Goal: Find specific page/section: Find specific page/section

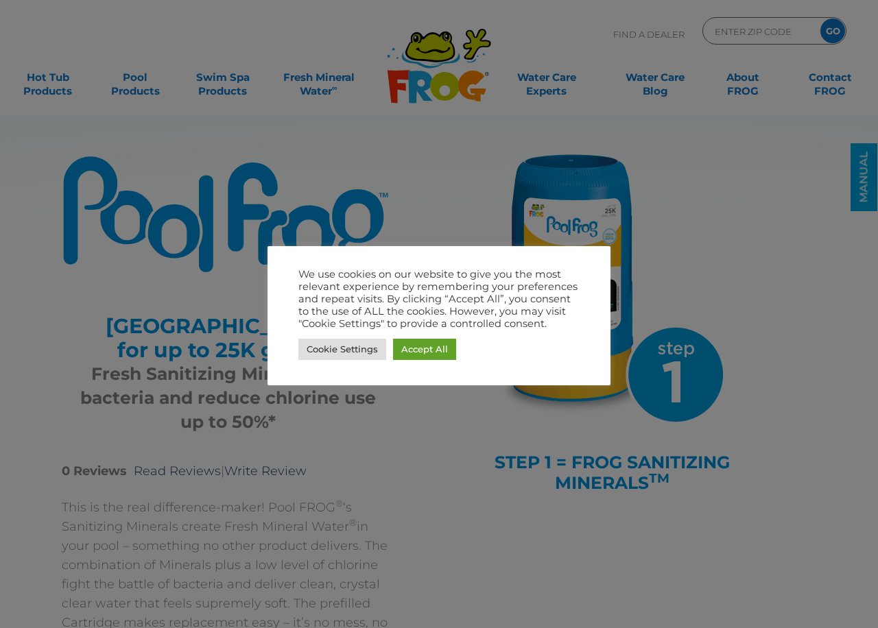
click at [690, 219] on div at bounding box center [439, 314] width 878 height 628
click at [431, 355] on link "Accept All" at bounding box center [424, 349] width 63 height 21
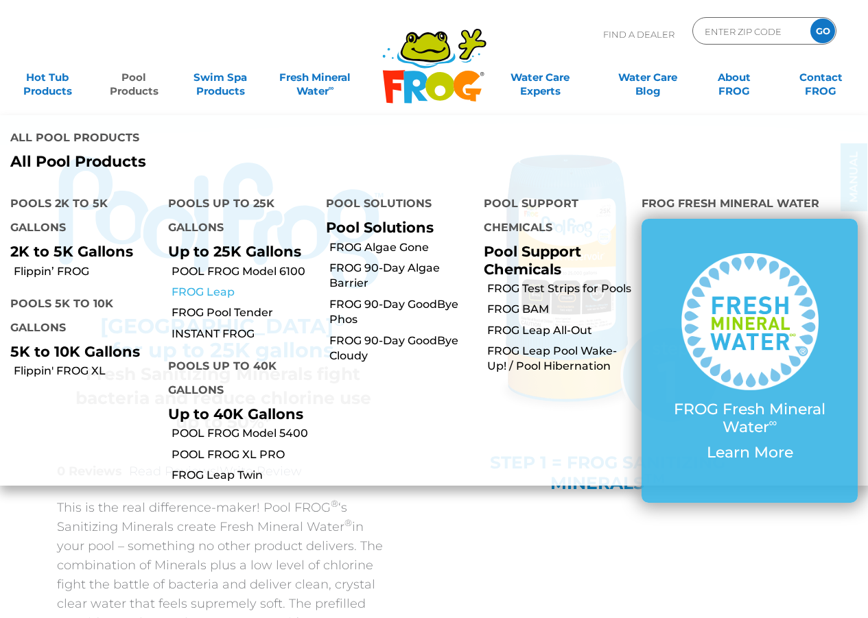
click at [191, 285] on link "FROG Leap" at bounding box center [243, 292] width 144 height 15
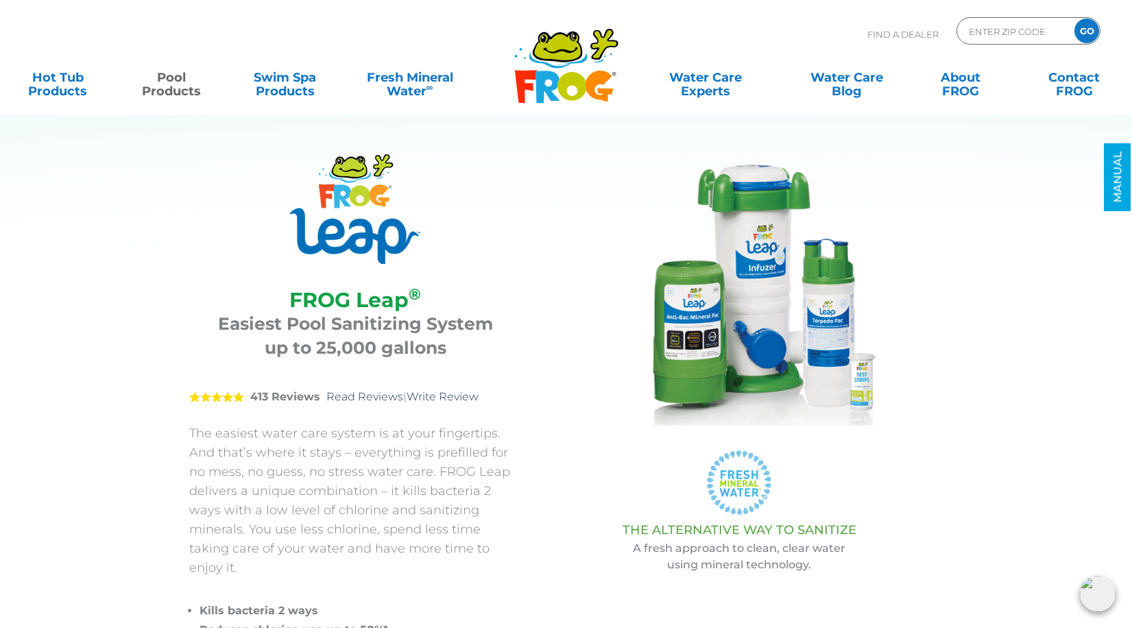
click at [867, 36] on p "Find A Dealer" at bounding box center [903, 34] width 71 height 34
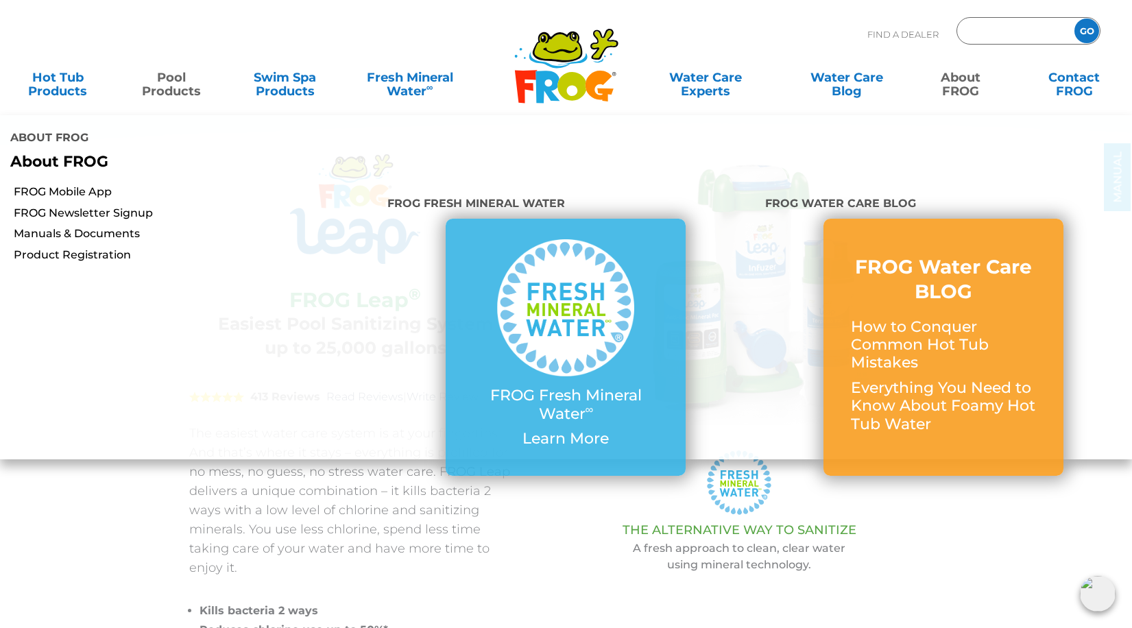
click at [867, 32] on input "Zip Code Form" at bounding box center [1014, 31] width 93 height 20
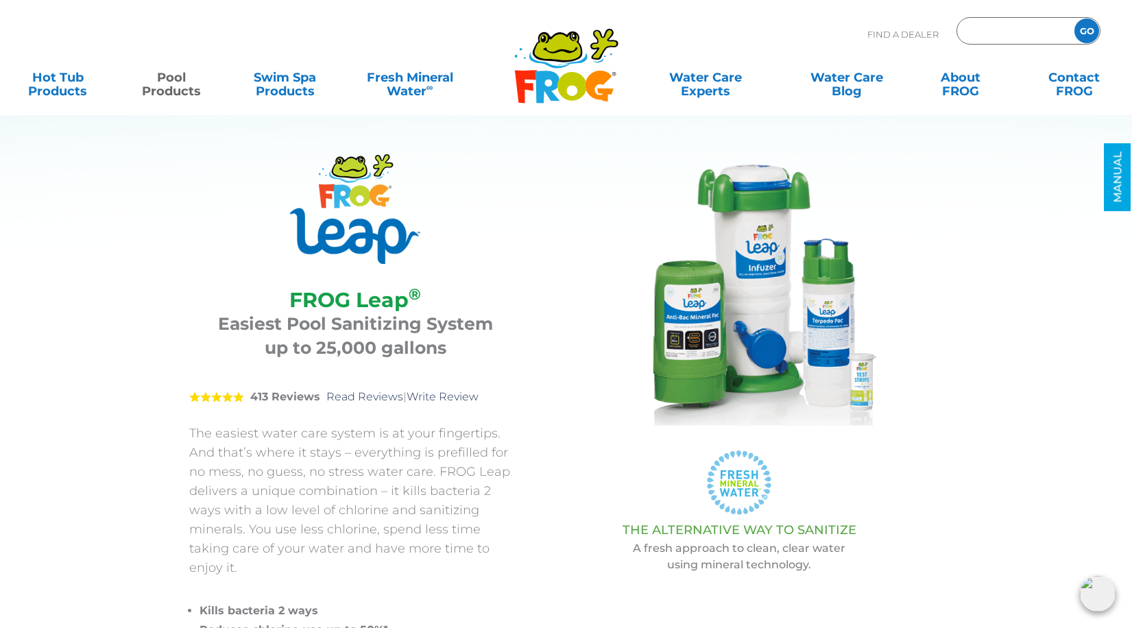
type input "67124"
click at [867, 36] on input "GO" at bounding box center [1087, 31] width 25 height 25
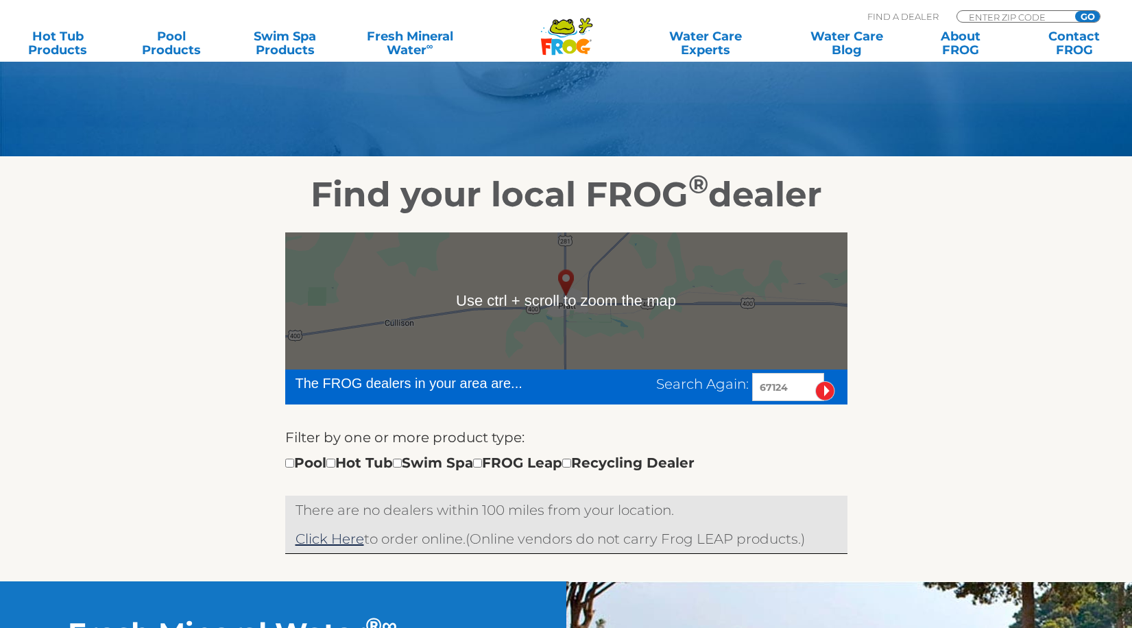
scroll to position [137, 0]
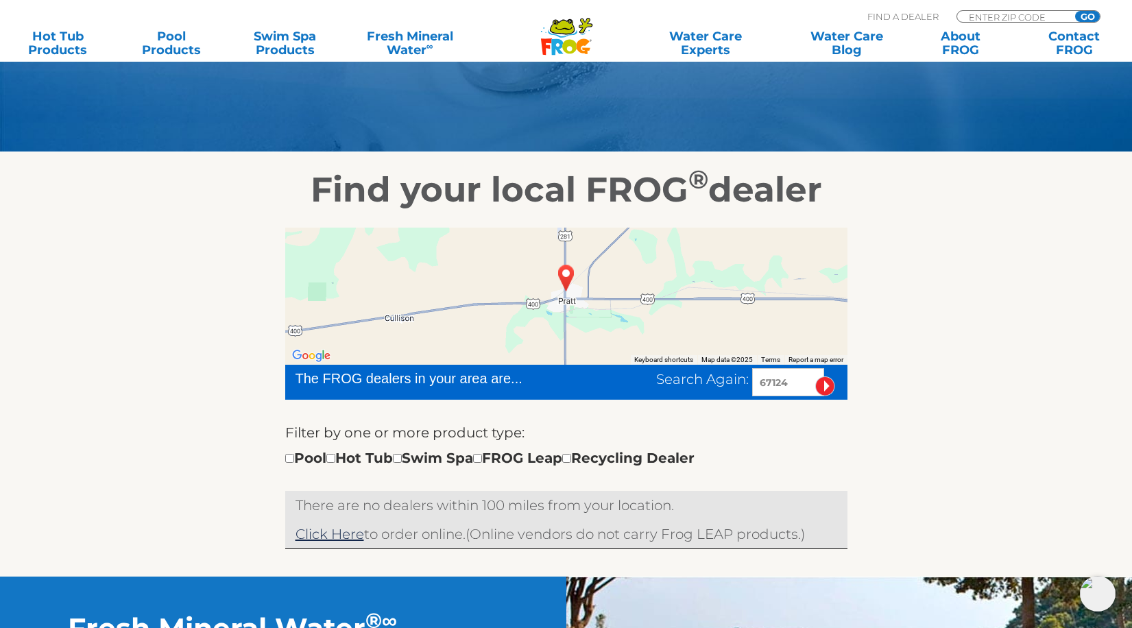
click at [620, 327] on div at bounding box center [566, 296] width 562 height 137
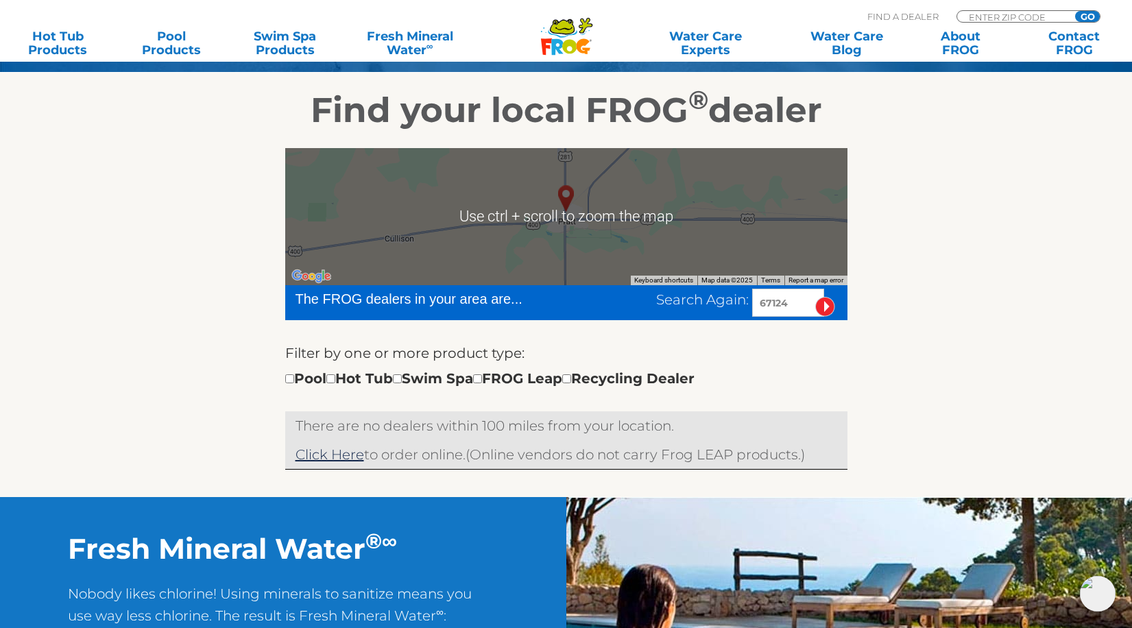
scroll to position [206, 0]
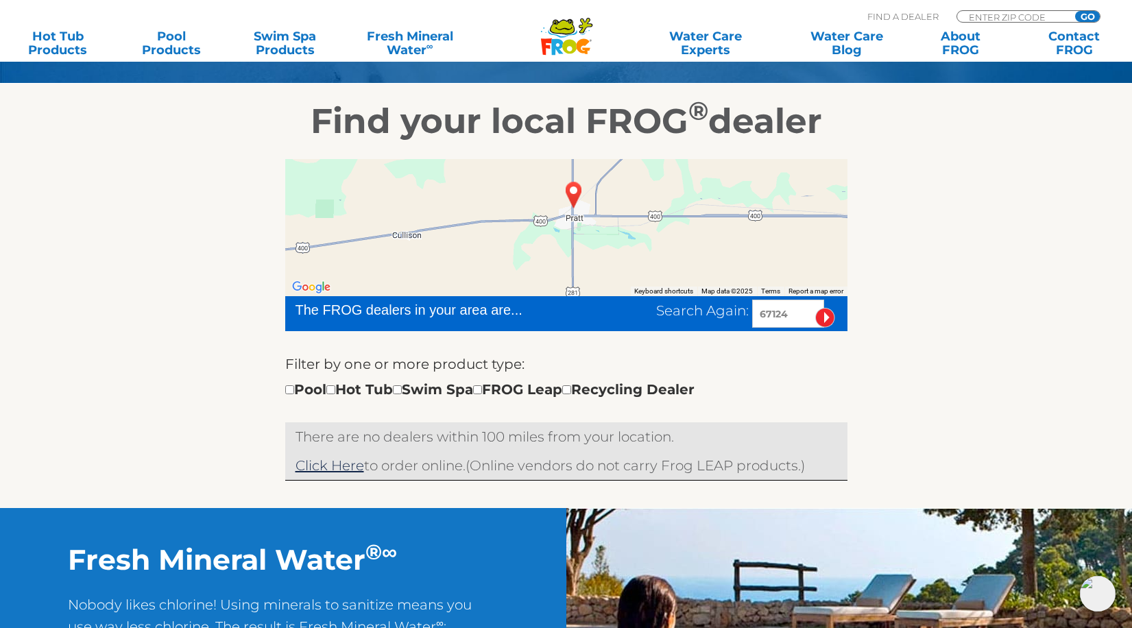
drag, startPoint x: 574, startPoint y: 233, endPoint x: 582, endPoint y: 221, distance: 14.5
click at [582, 221] on div at bounding box center [566, 227] width 562 height 137
click at [482, 392] on input "checkbox" at bounding box center [477, 389] width 9 height 9
checkbox input "true"
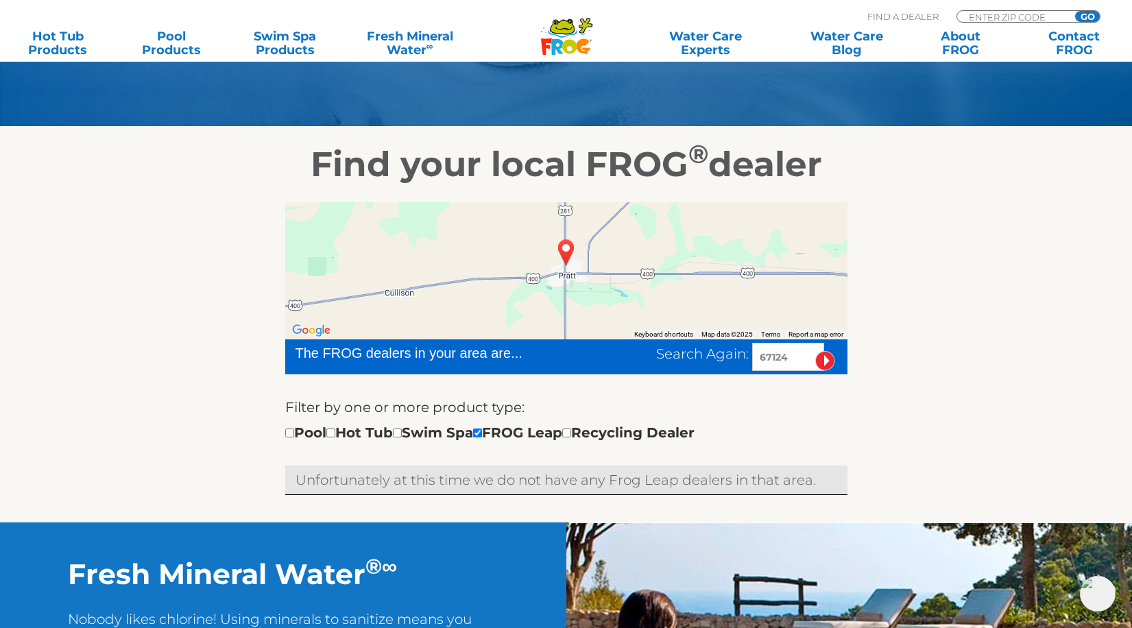
scroll to position [159, 0]
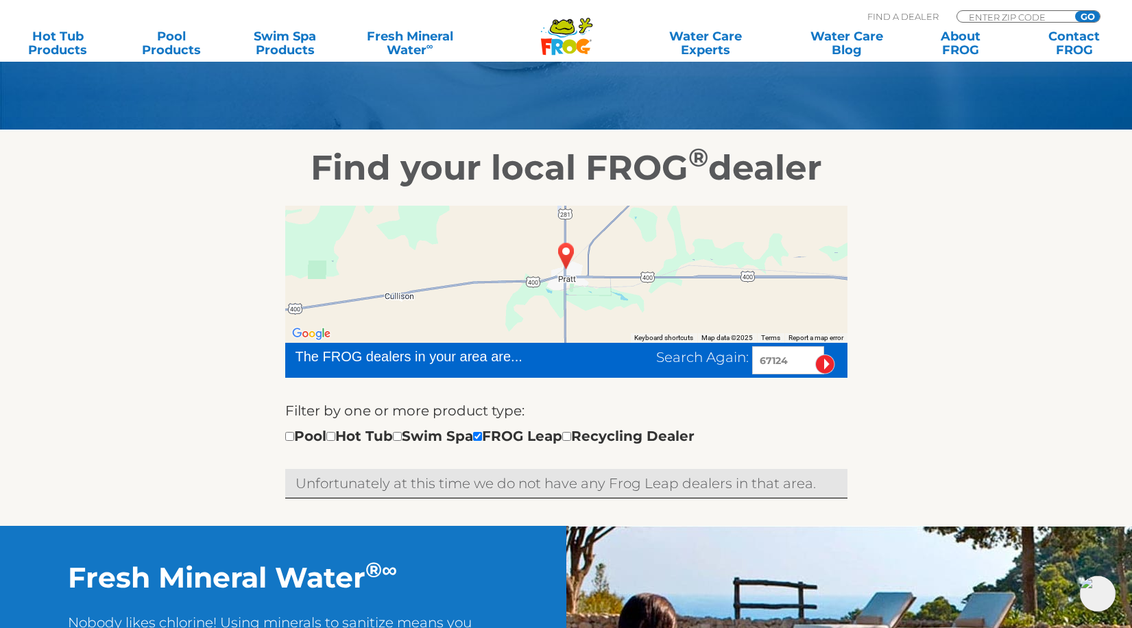
click at [780, 368] on input "67124" at bounding box center [788, 360] width 72 height 28
drag, startPoint x: 796, startPoint y: 363, endPoint x: 595, endPoint y: 364, distance: 200.3
click at [595, 364] on div "Search Again: 67124" at bounding box center [709, 360] width 276 height 28
type input "74074"
click at [824, 366] on input "image" at bounding box center [825, 365] width 20 height 20
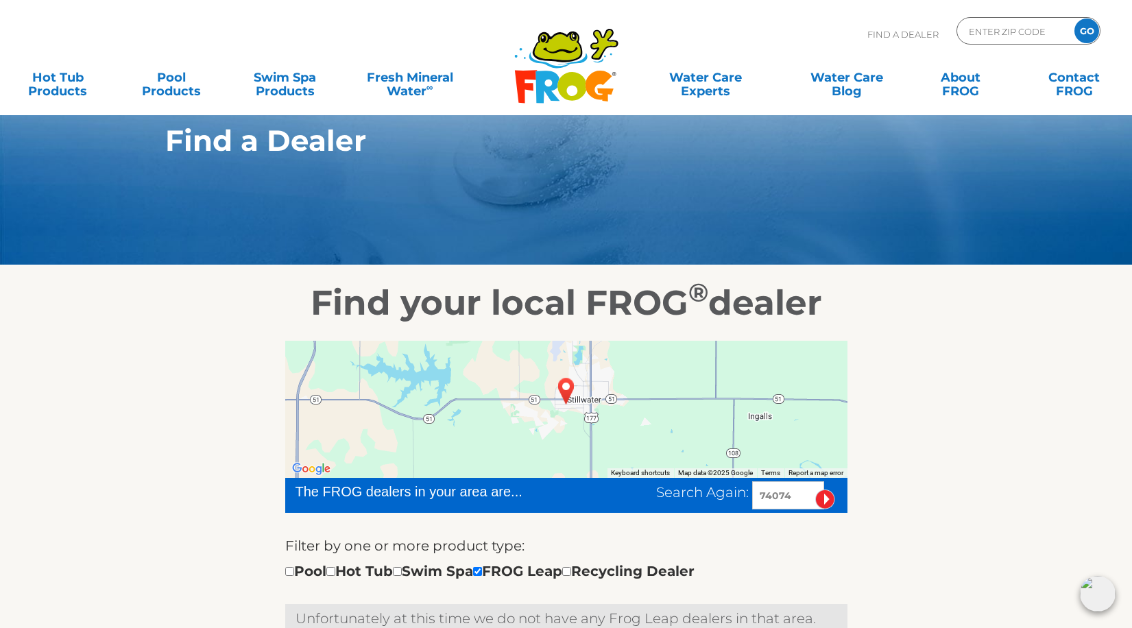
scroll to position [22, 0]
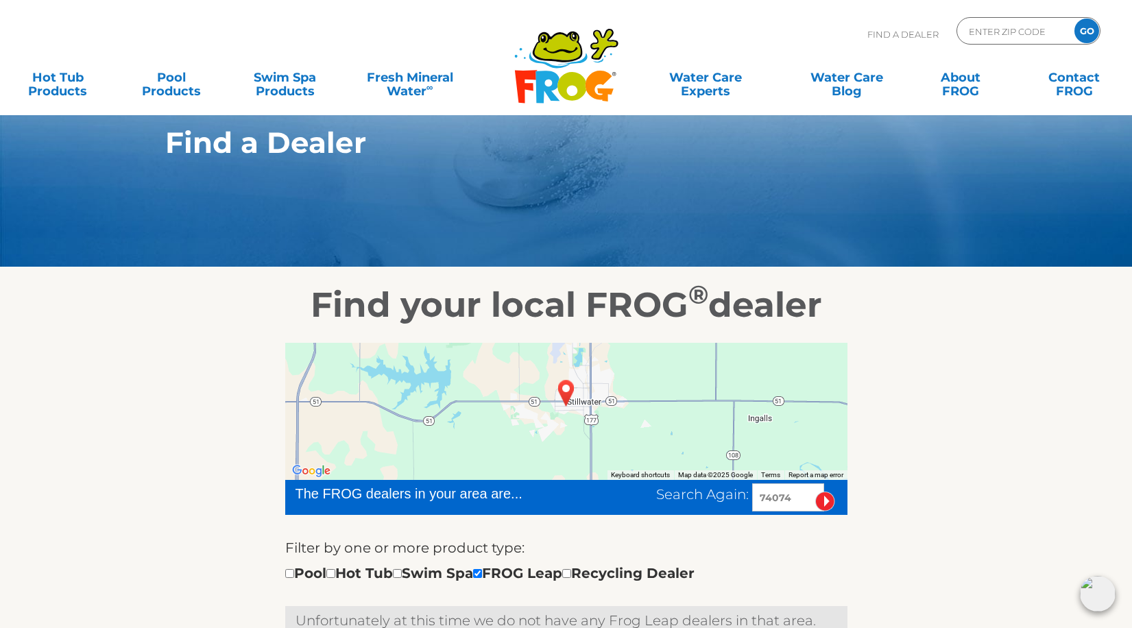
click at [594, 416] on div at bounding box center [566, 411] width 562 height 137
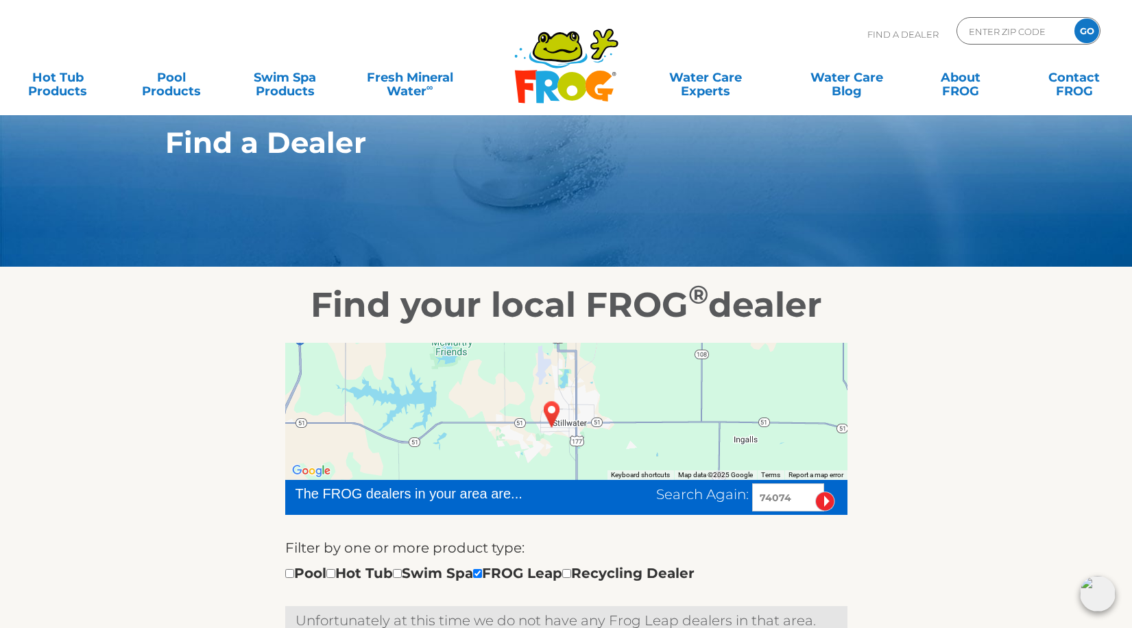
drag, startPoint x: 586, startPoint y: 416, endPoint x: 572, endPoint y: 438, distance: 26.8
click at [572, 438] on div at bounding box center [566, 411] width 562 height 137
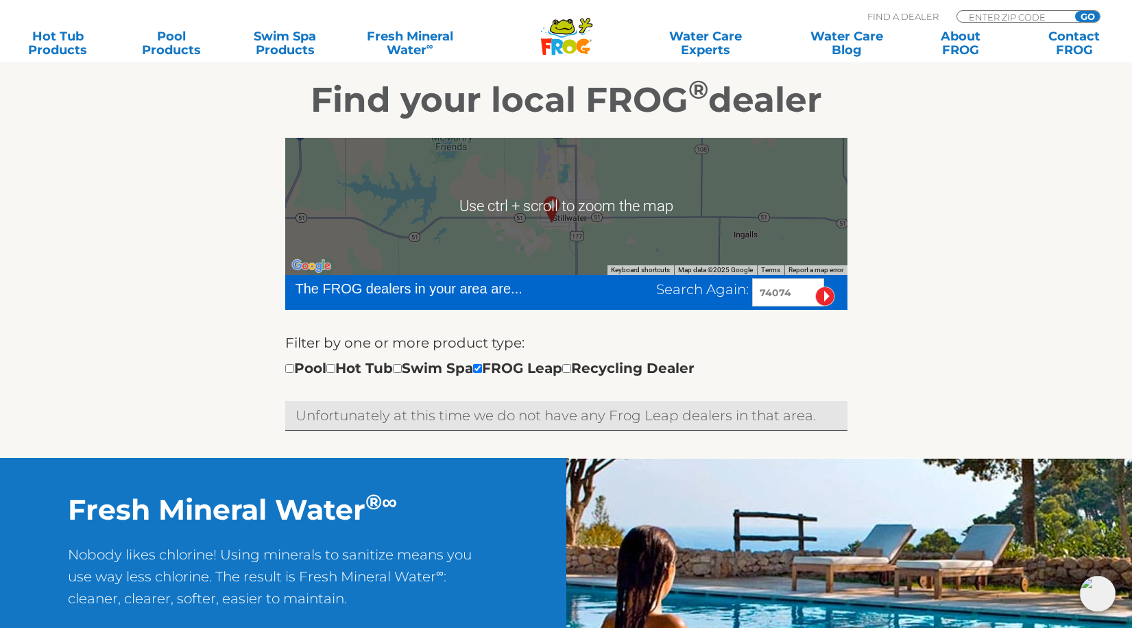
scroll to position [228, 0]
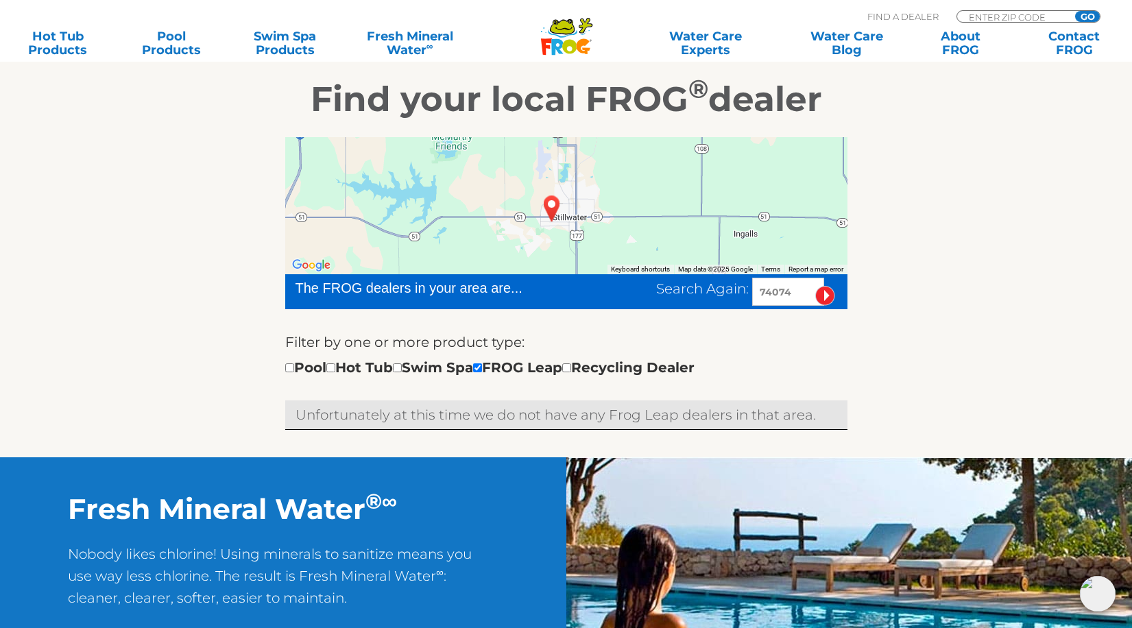
click at [527, 224] on div at bounding box center [566, 205] width 562 height 137
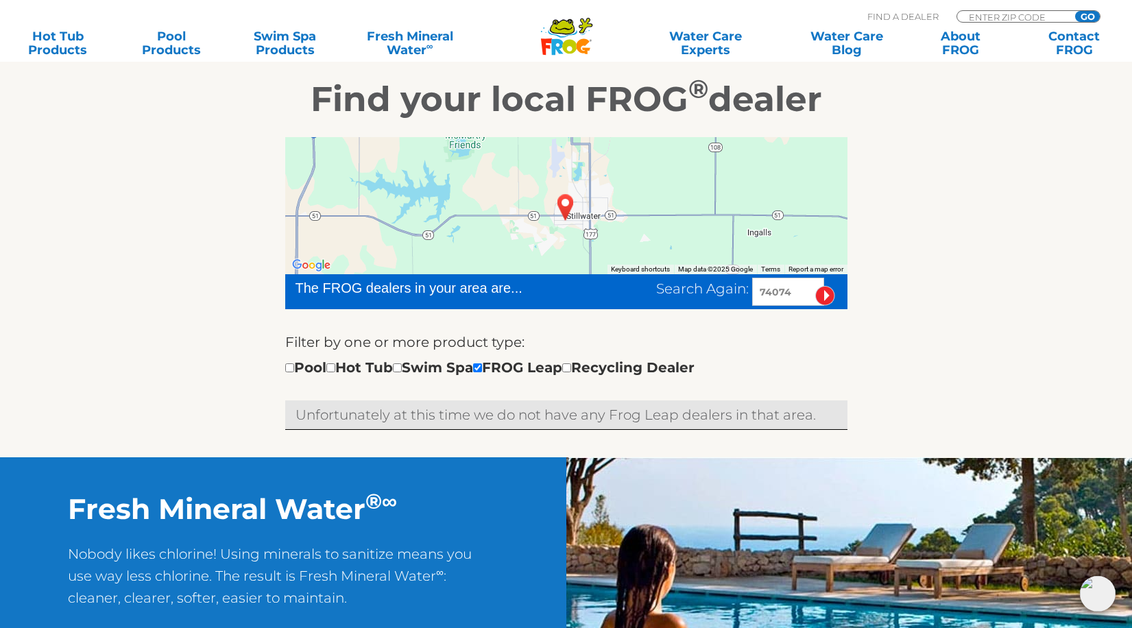
drag, startPoint x: 527, startPoint y: 224, endPoint x: 540, endPoint y: 224, distance: 13.7
click at [540, 224] on div at bounding box center [566, 205] width 562 height 137
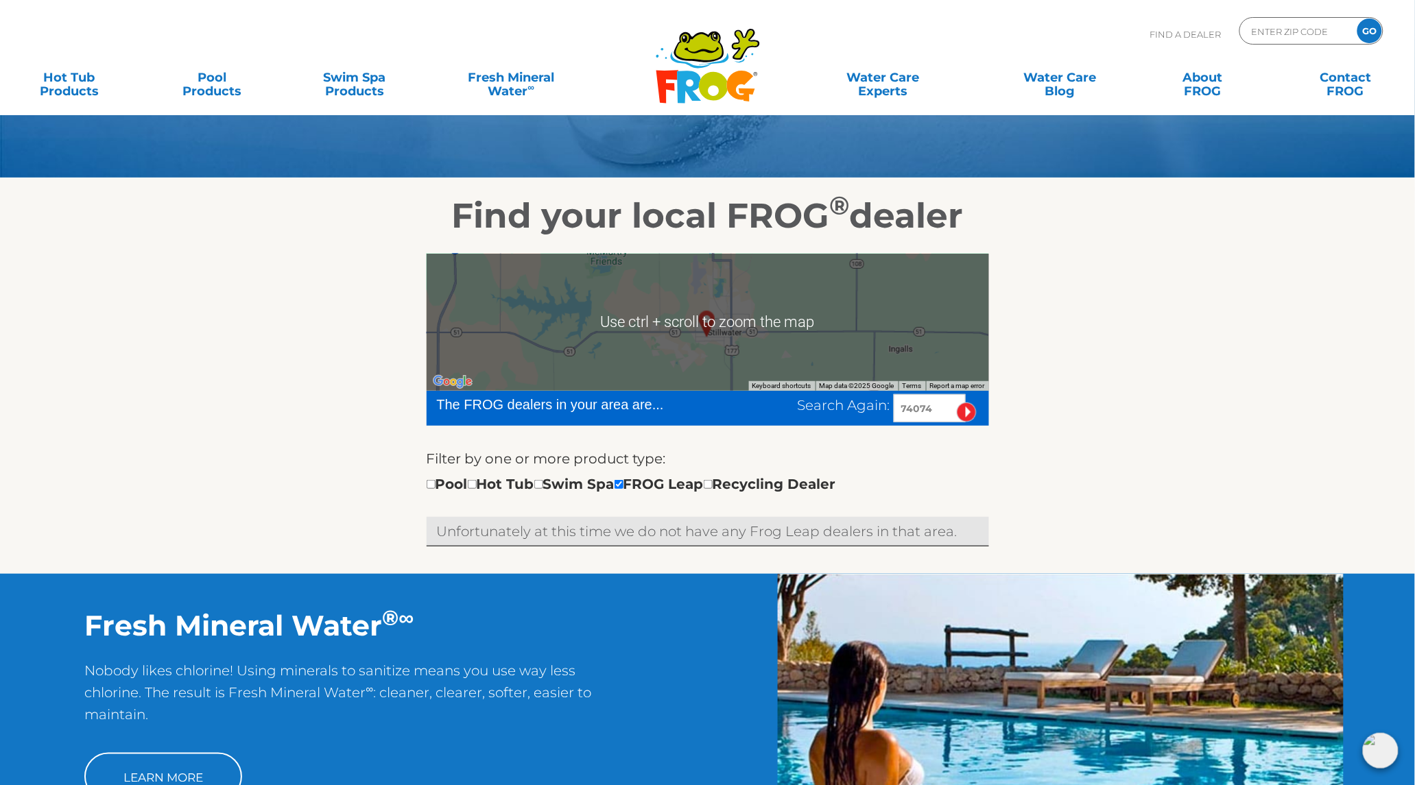
scroll to position [39, 0]
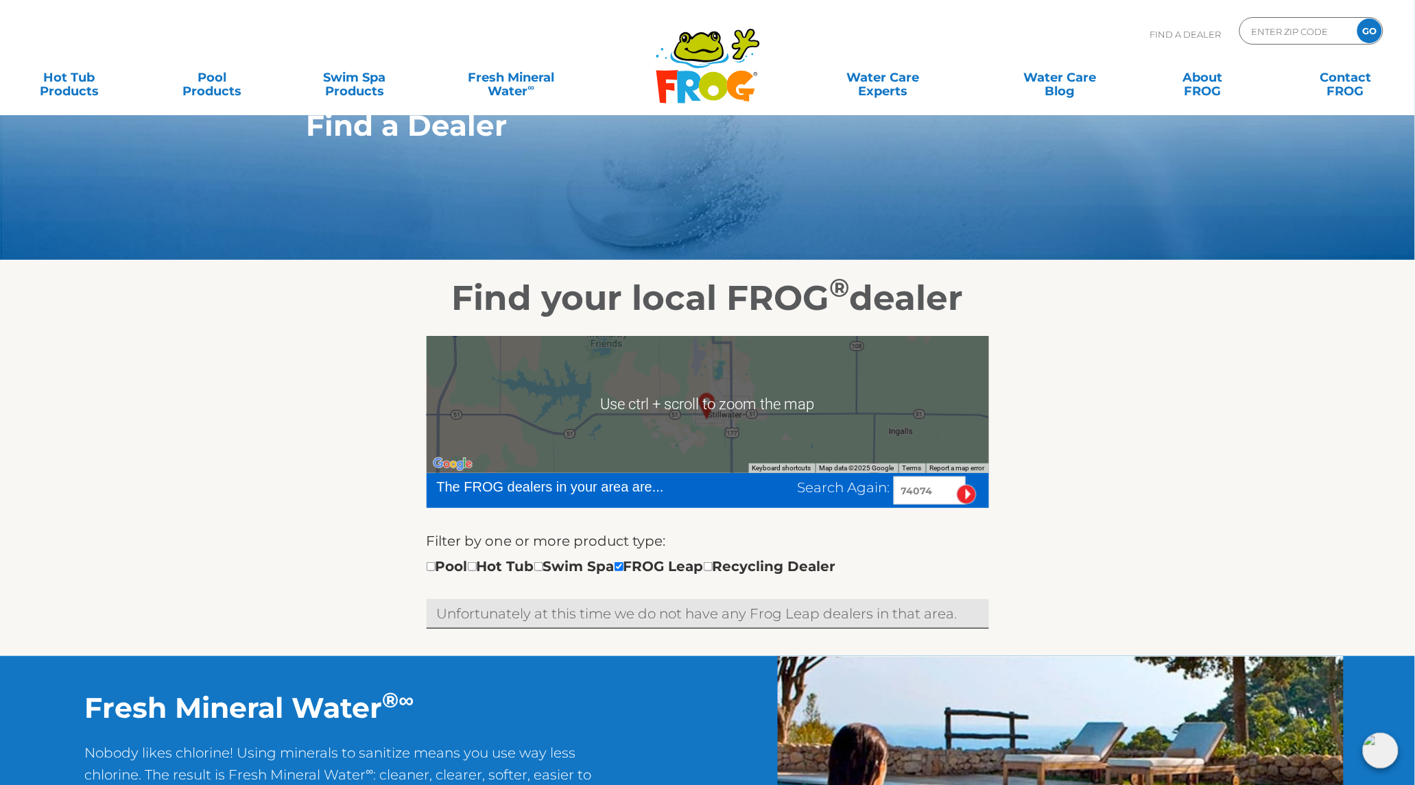
click at [718, 418] on img "STILLWATER, OK 74074" at bounding box center [707, 406] width 32 height 37
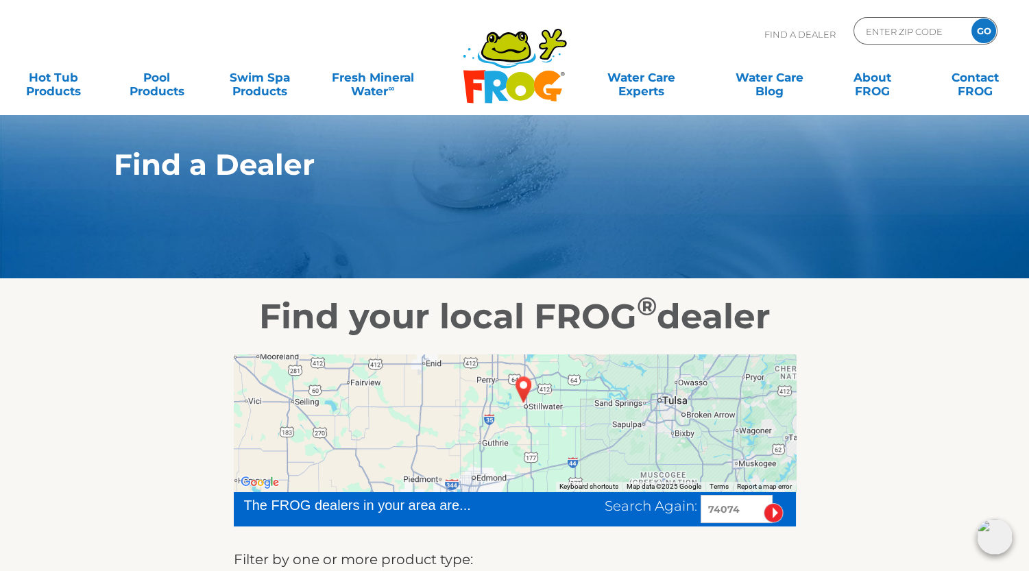
click at [527, 410] on div at bounding box center [515, 423] width 562 height 137
drag, startPoint x: 742, startPoint y: 512, endPoint x: 664, endPoint y: 512, distance: 78.2
click at [666, 512] on div "Search Again: 74074" at bounding box center [700, 509] width 191 height 28
type input "67214"
click at [764, 503] on input "image" at bounding box center [774, 513] width 20 height 20
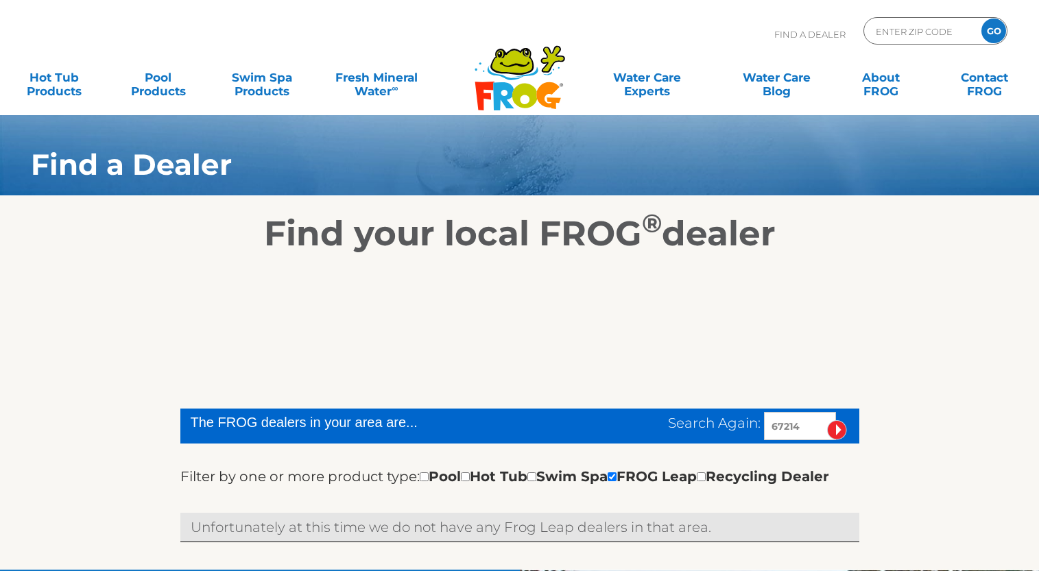
click at [775, 491] on div "Filter by one or more product type: Pool Hot Tub Swim Spa FROG Leap Recycling D…" at bounding box center [519, 478] width 679 height 25
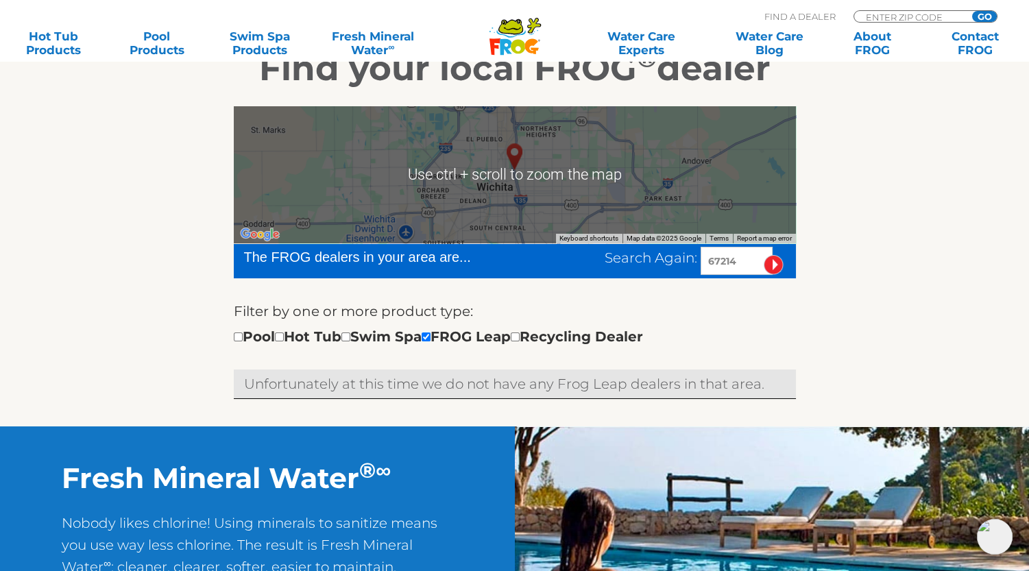
scroll to position [230, 0]
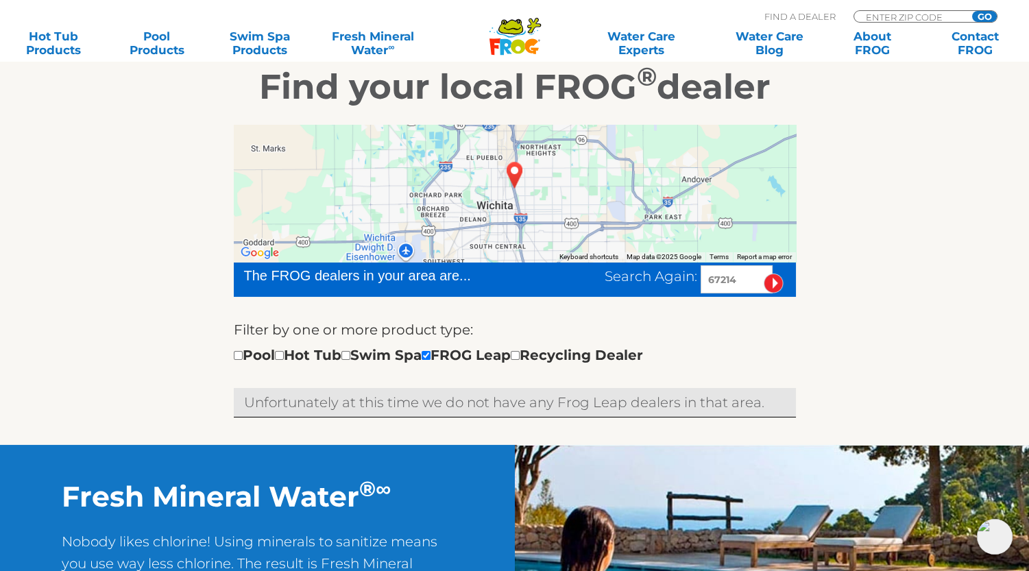
drag, startPoint x: 743, startPoint y: 278, endPoint x: 718, endPoint y: 293, distance: 29.2
click at [718, 293] on input "67214" at bounding box center [737, 279] width 72 height 28
type input "67501"
click at [773, 283] on input "image" at bounding box center [774, 284] width 20 height 20
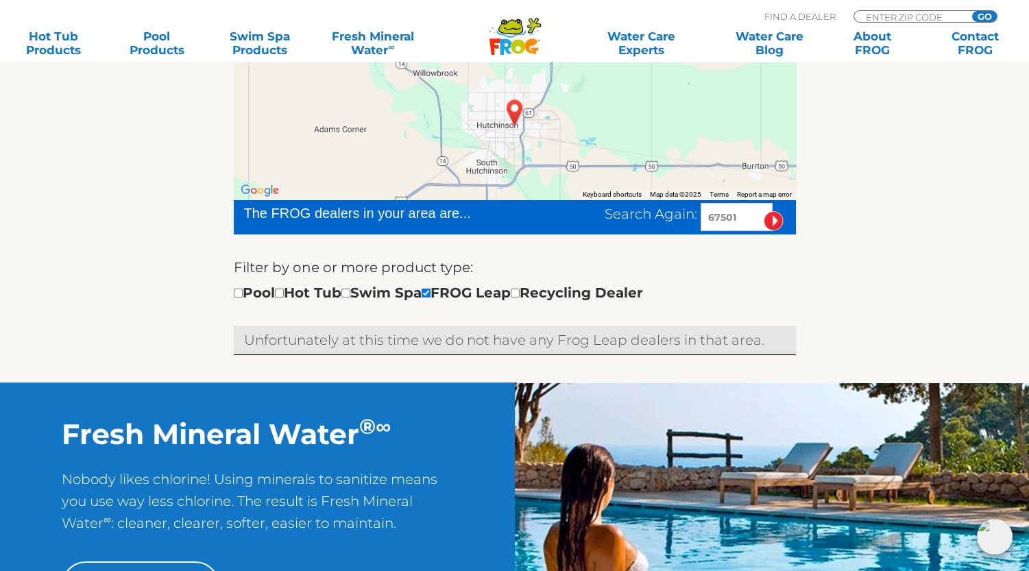
scroll to position [230, 0]
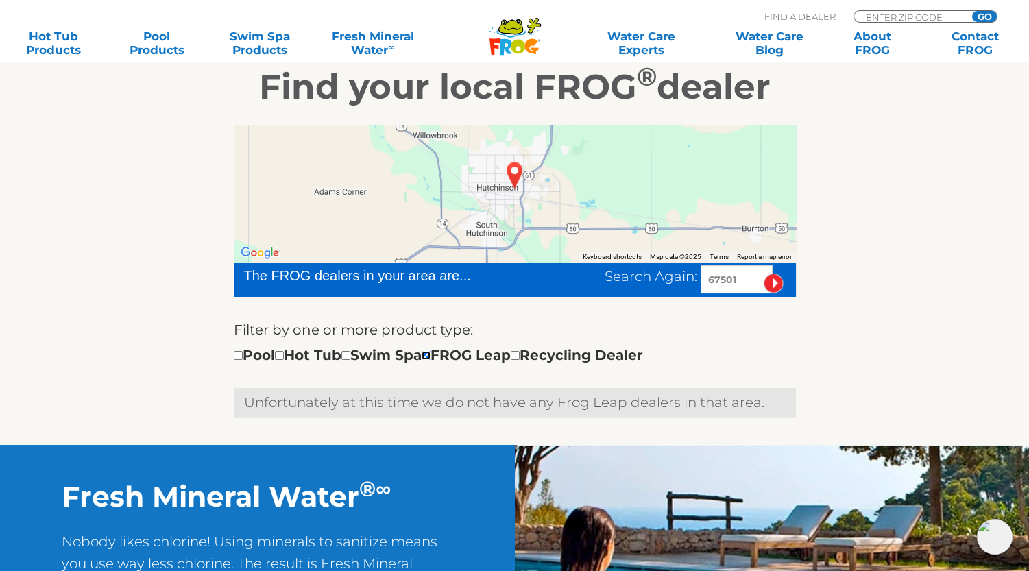
click at [431, 357] on input "checkbox" at bounding box center [426, 355] width 9 height 9
checkbox input "false"
click at [780, 283] on input "image" at bounding box center [774, 284] width 20 height 20
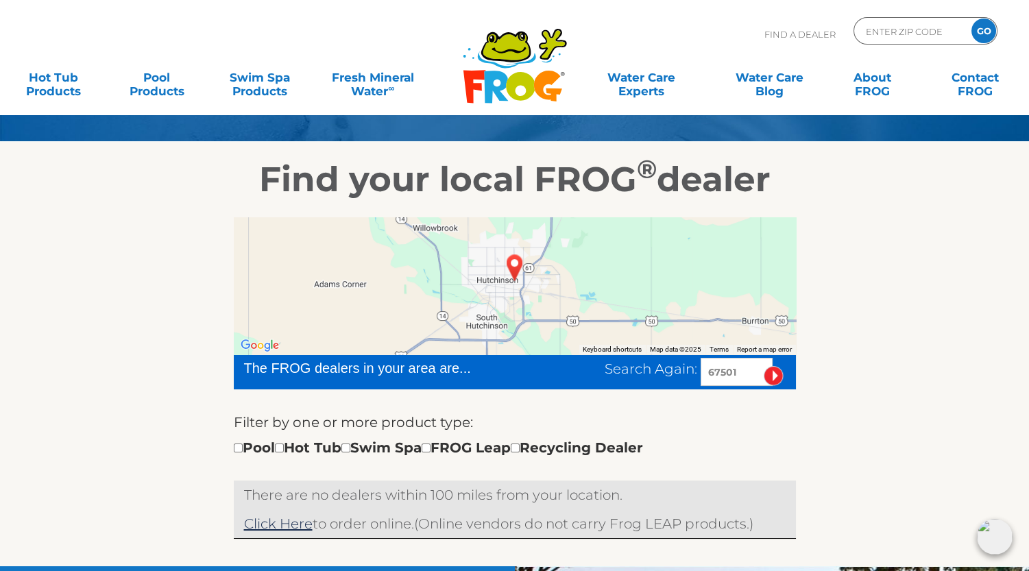
scroll to position [167, 0]
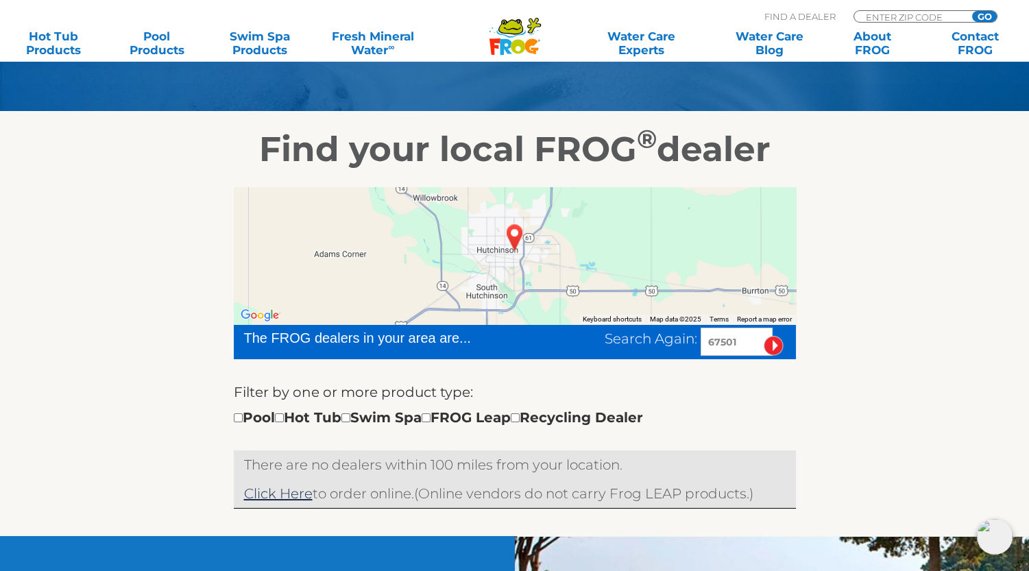
drag, startPoint x: 748, startPoint y: 342, endPoint x: 704, endPoint y: 350, distance: 44.0
click at [704, 350] on input "67501" at bounding box center [737, 342] width 72 height 28
click at [739, 348] on input "67501" at bounding box center [737, 342] width 72 height 28
type input "67502"
click at [764, 336] on input "image" at bounding box center [774, 346] width 20 height 20
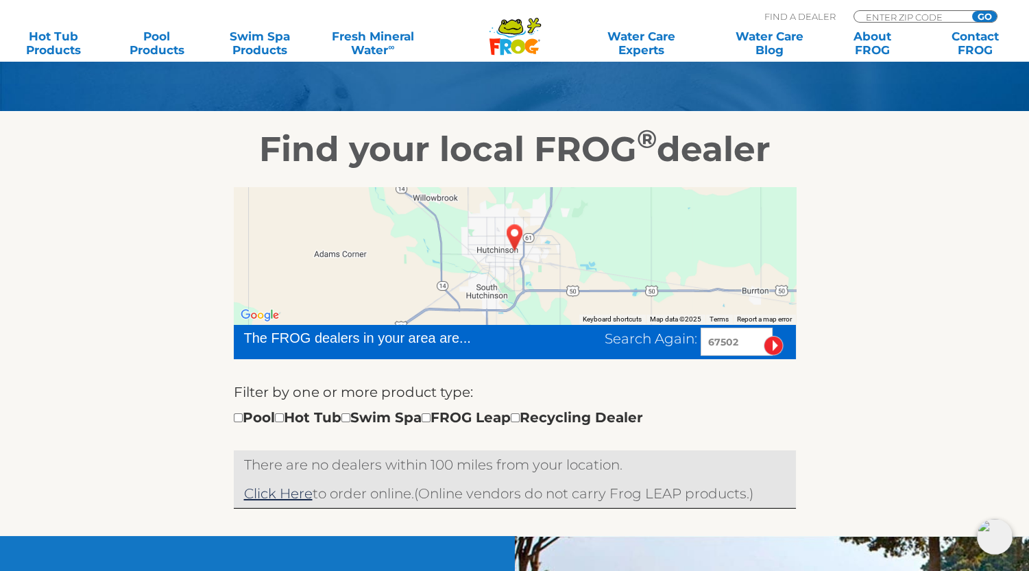
click at [771, 346] on input "image" at bounding box center [774, 346] width 20 height 20
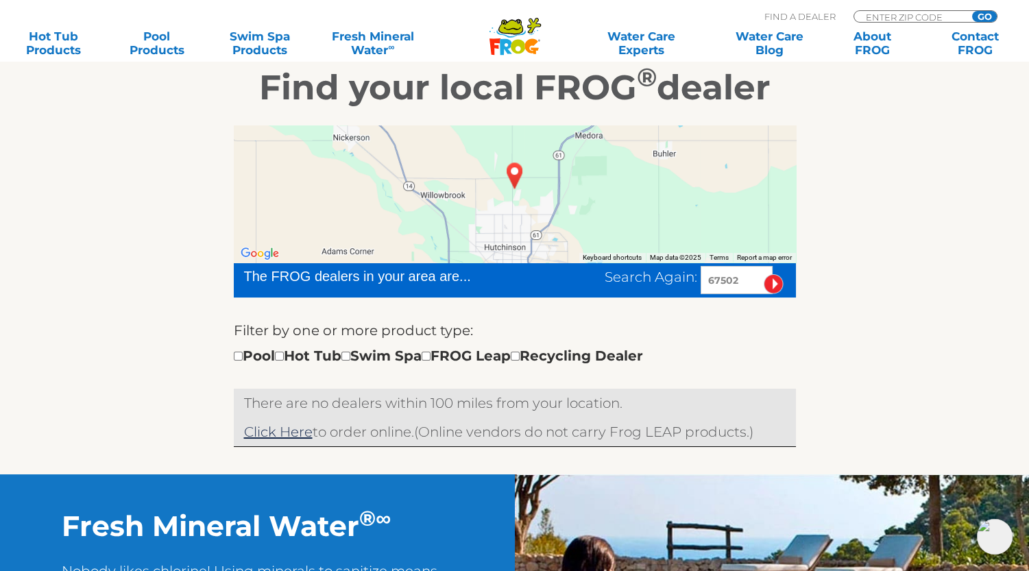
scroll to position [230, 0]
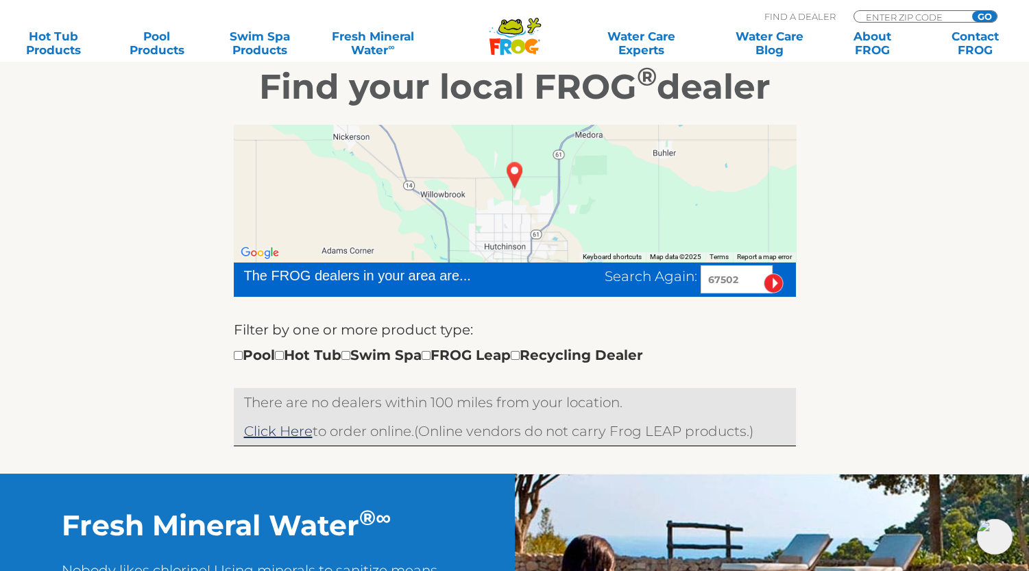
drag, startPoint x: 744, startPoint y: 282, endPoint x: 670, endPoint y: 287, distance: 74.3
click at [670, 287] on div "Search Again: 67502" at bounding box center [700, 279] width 191 height 28
type input "74074"
click at [769, 283] on input "image" at bounding box center [774, 284] width 20 height 20
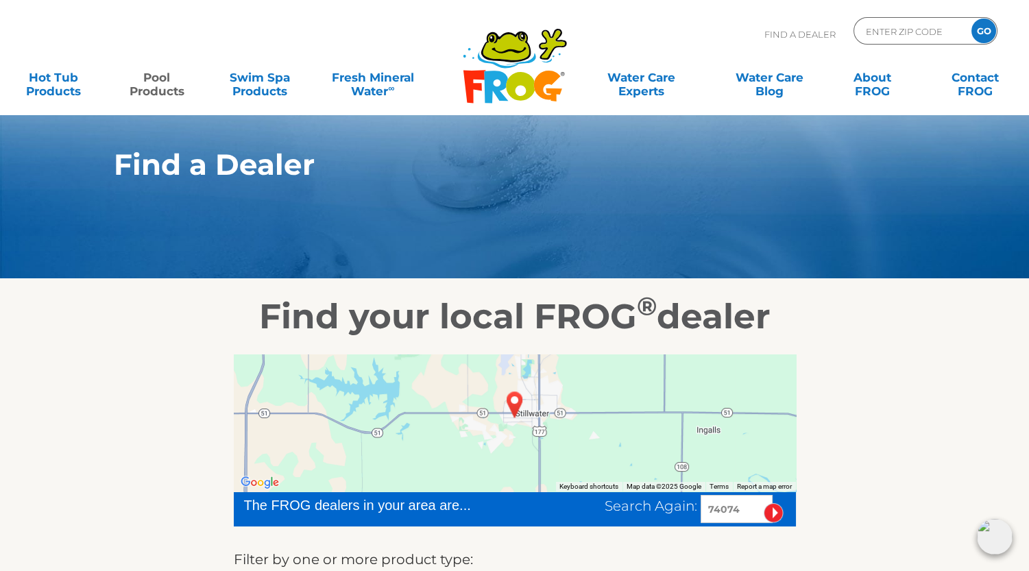
click at [150, 91] on link "Pool Products" at bounding box center [157, 77] width 80 height 27
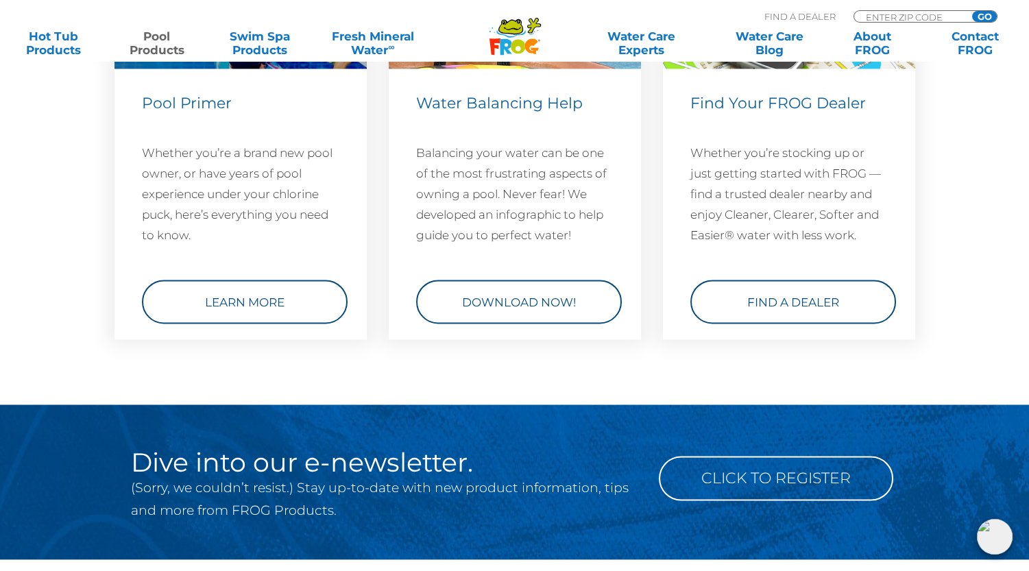
scroll to position [4925, 0]
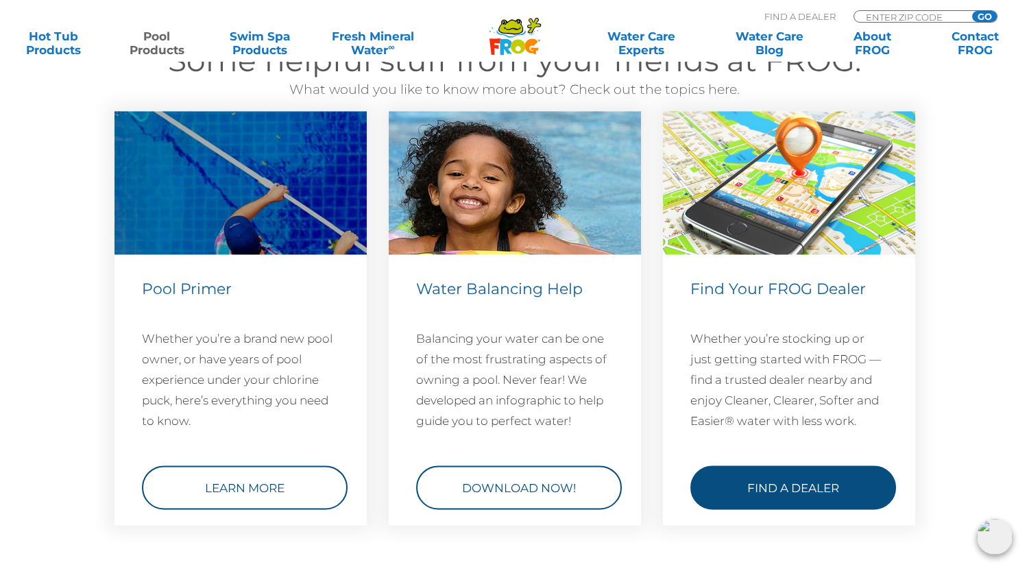
click at [786, 490] on link "Find a Dealer" at bounding box center [794, 487] width 206 height 44
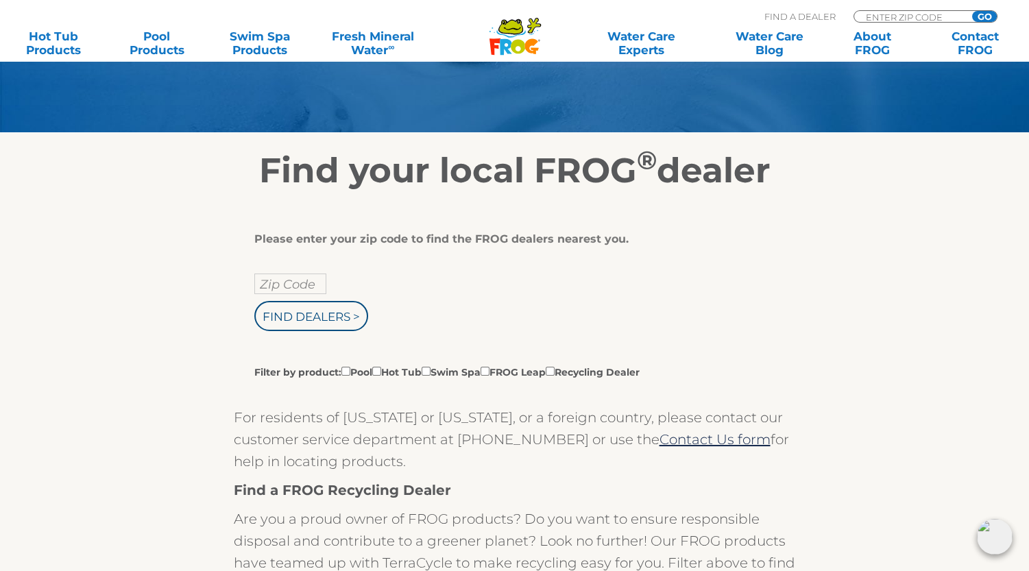
scroll to position [124, 0]
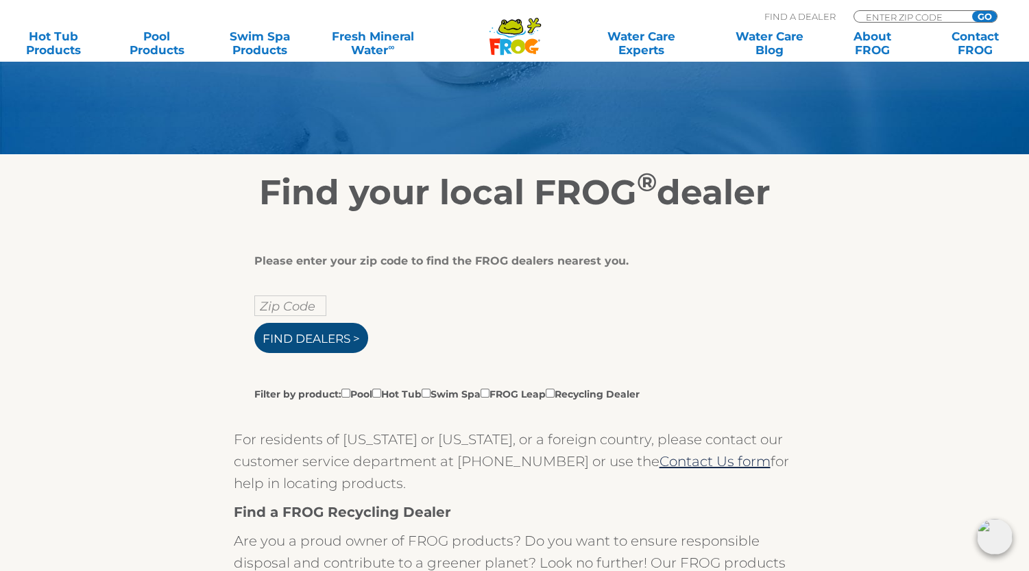
click at [282, 344] on input "Find Dealers >" at bounding box center [311, 338] width 114 height 30
type input "ENTER ZIP CODE"
click at [281, 305] on input "text" at bounding box center [290, 306] width 72 height 21
type input "67214"
click at [281, 339] on input "Find Dealers >" at bounding box center [311, 338] width 114 height 30
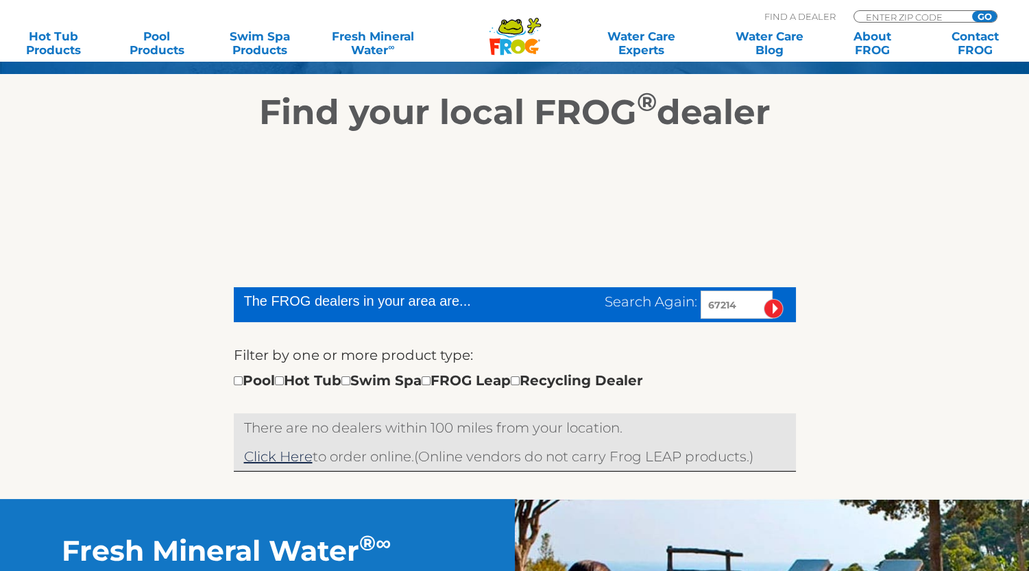
scroll to position [124, 0]
